Goal: Information Seeking & Learning: Learn about a topic

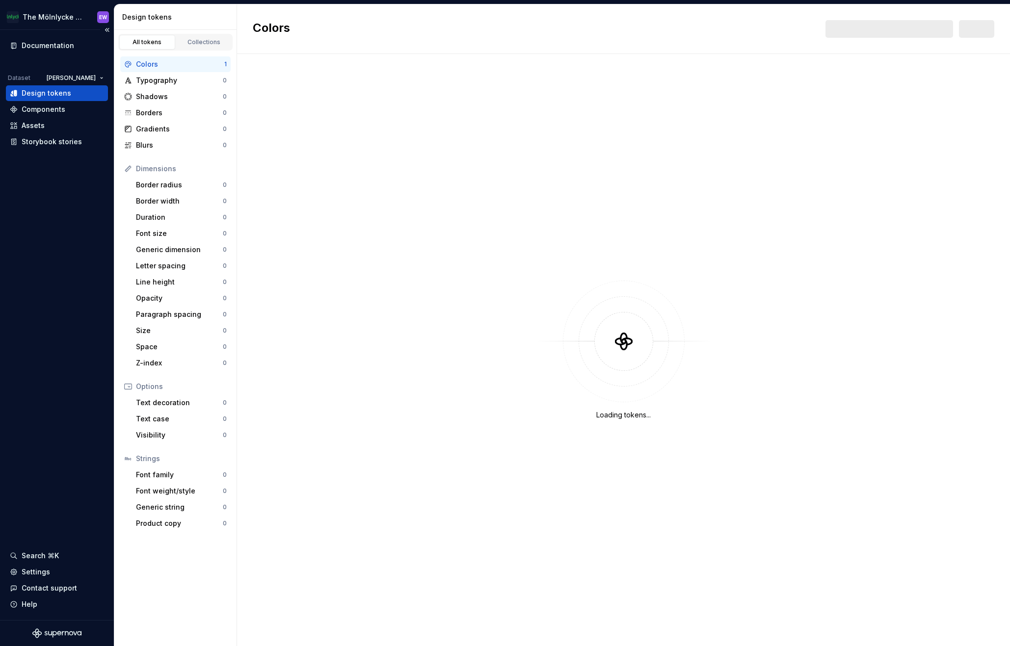
click at [75, 70] on div "Documentation Dataset [PERSON_NAME] brand Design tokens Components Assets Story…" at bounding box center [57, 94] width 102 height 112
click at [83, 80] on html "The Mölnlycke Experience EW Documentation Dataset Eriks brand Design tokens Com…" at bounding box center [505, 323] width 1010 height 646
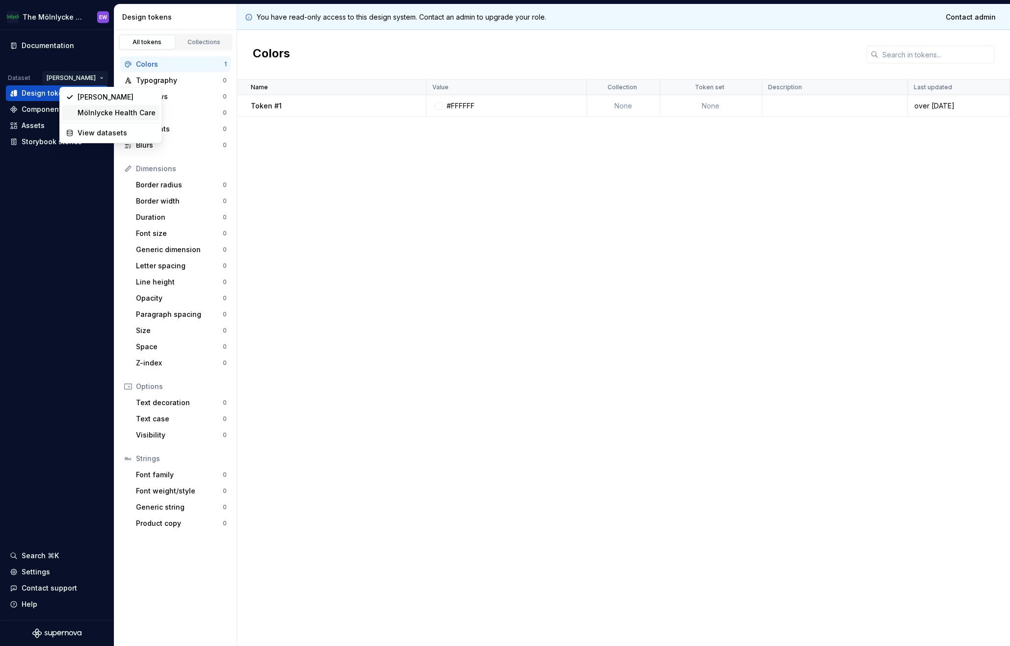
click at [101, 113] on div "Mölnlycke Health Care" at bounding box center [117, 113] width 78 height 10
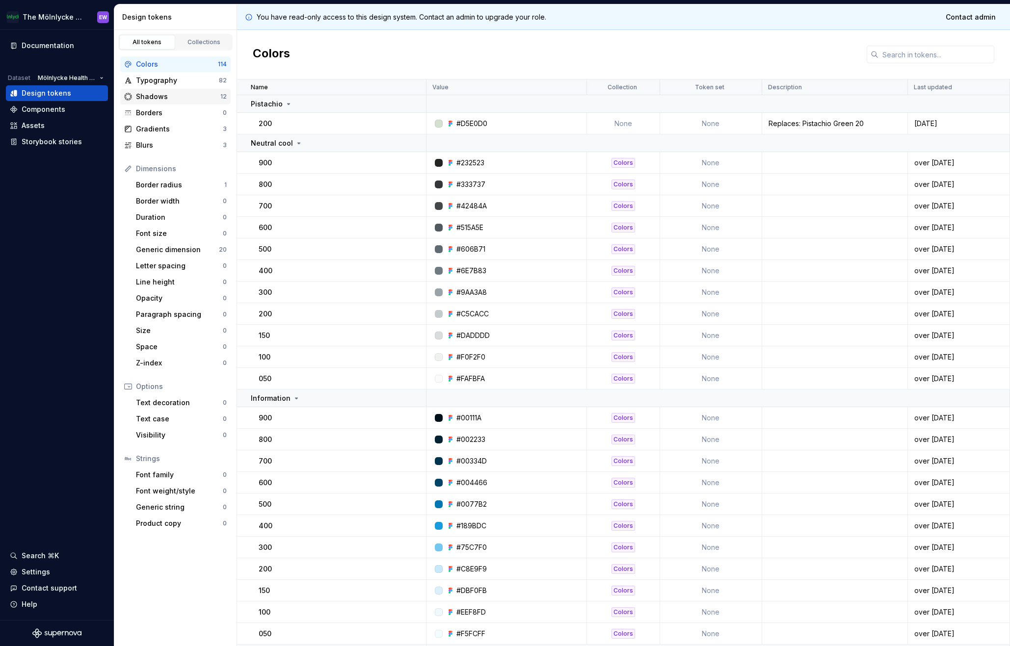
click at [168, 102] on div "Shadows 12" at bounding box center [175, 97] width 110 height 16
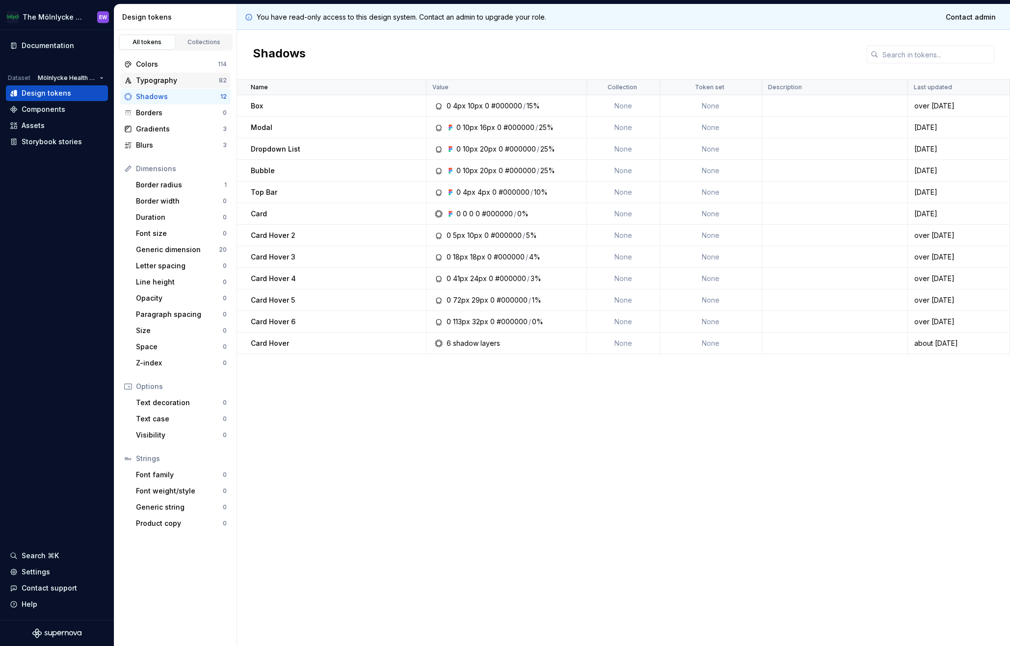
click at [165, 78] on div "Typography" at bounding box center [177, 81] width 83 height 10
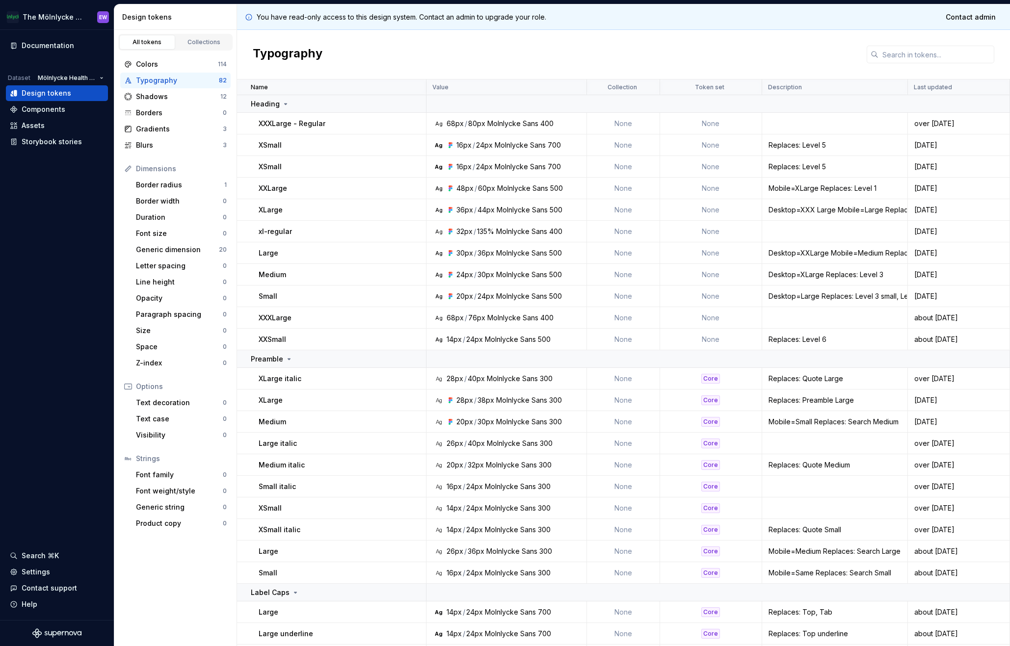
click at [161, 73] on div "Typography 82" at bounding box center [175, 81] width 110 height 16
click at [192, 50] on div "All tokens Collections" at bounding box center [175, 42] width 114 height 17
click at [155, 186] on div "Border radius" at bounding box center [180, 185] width 88 height 10
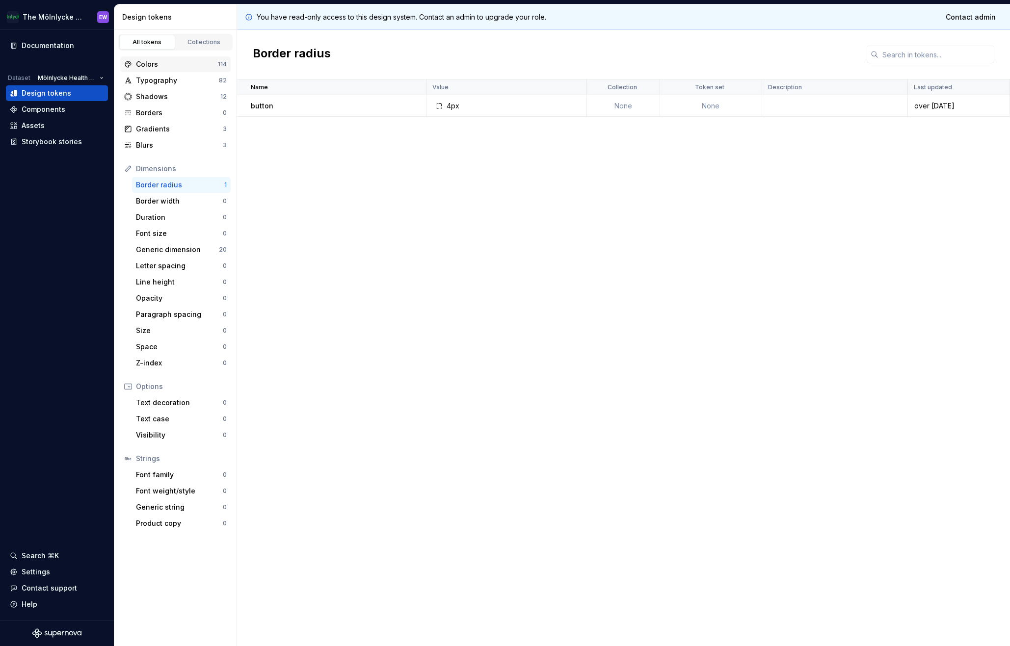
click at [167, 68] on div "Colors" at bounding box center [177, 64] width 82 height 10
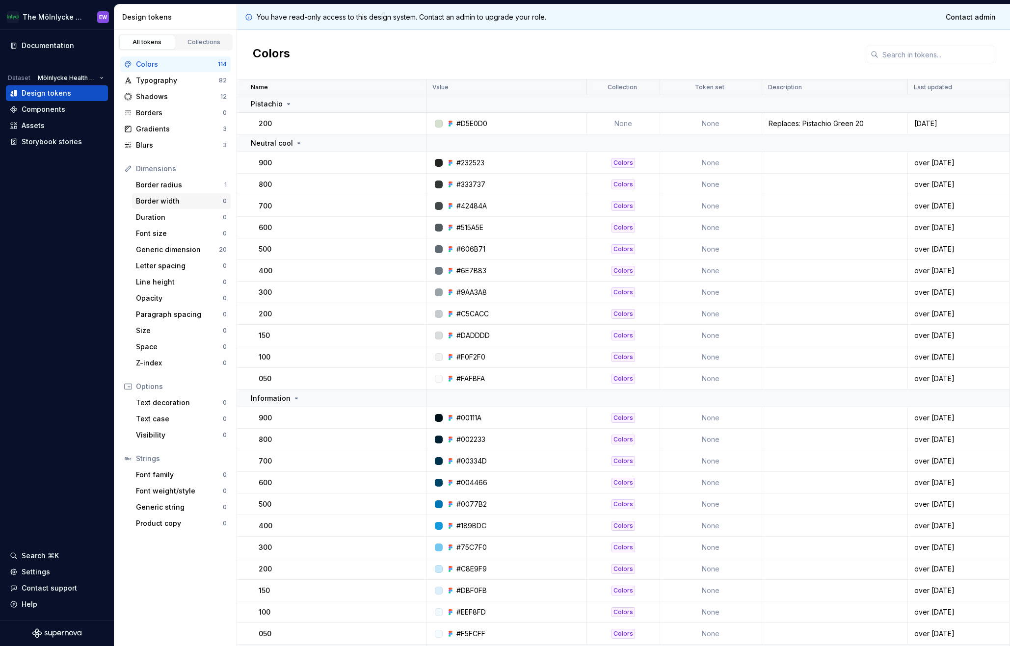
click at [167, 202] on div "Border width" at bounding box center [179, 201] width 87 height 10
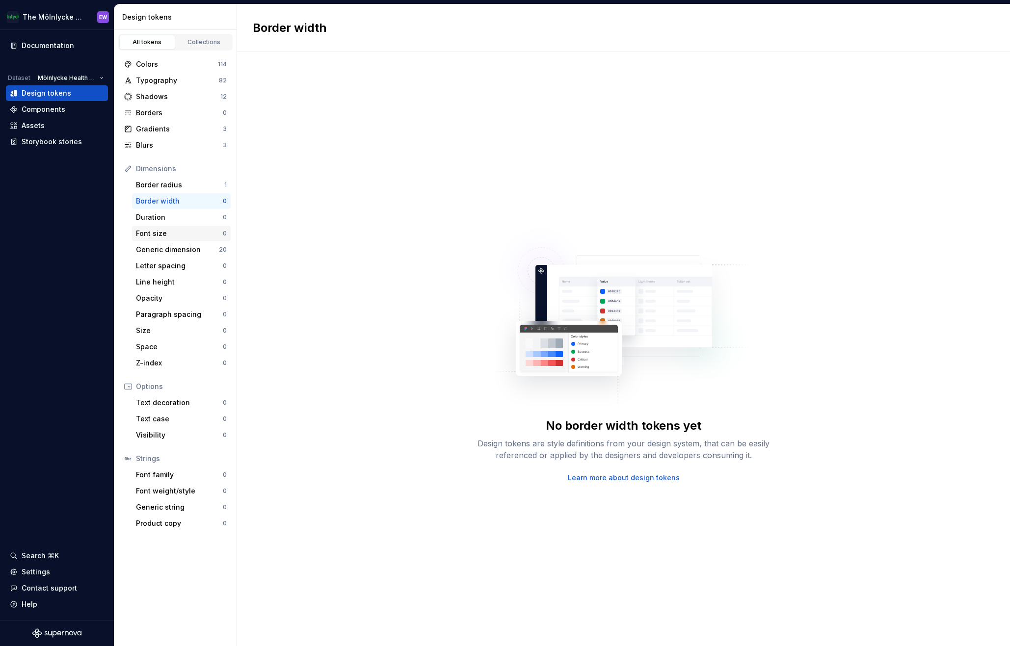
click at [160, 237] on div "Font size" at bounding box center [179, 234] width 87 height 10
click at [158, 223] on div "Duration 0" at bounding box center [181, 217] width 99 height 16
click at [168, 273] on div "Letter spacing 0" at bounding box center [181, 266] width 99 height 16
click at [168, 290] on div "Opacity 0" at bounding box center [181, 298] width 99 height 16
click at [164, 310] on div "Paragraph spacing" at bounding box center [179, 315] width 87 height 10
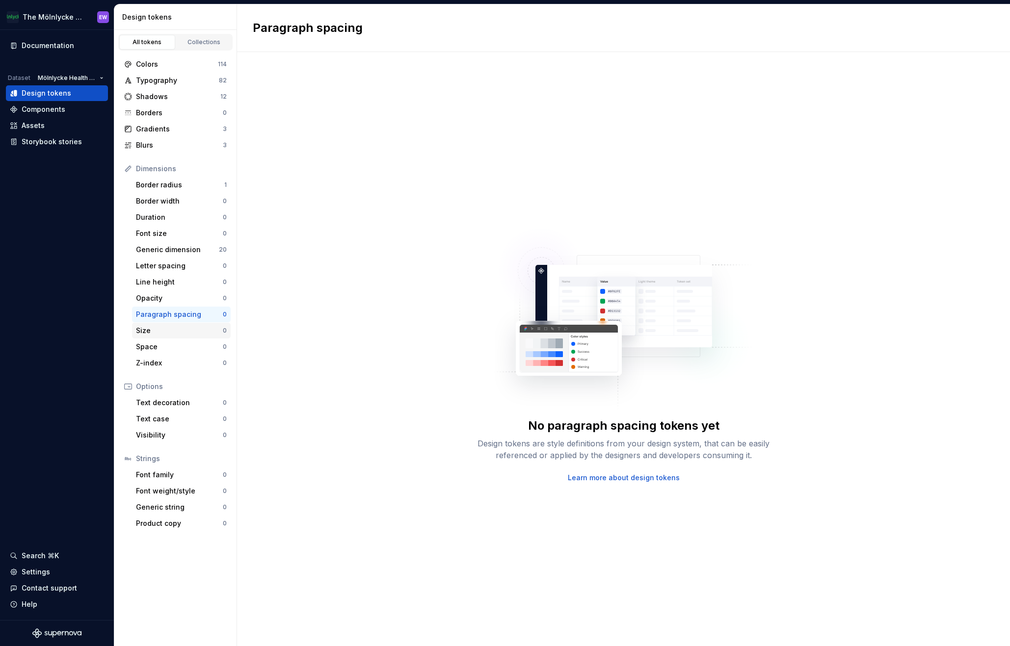
click at [159, 329] on div "Size" at bounding box center [179, 331] width 87 height 10
click at [607, 481] on link "Learn more about design tokens" at bounding box center [624, 478] width 112 height 10
